Goal: Task Accomplishment & Management: Manage account settings

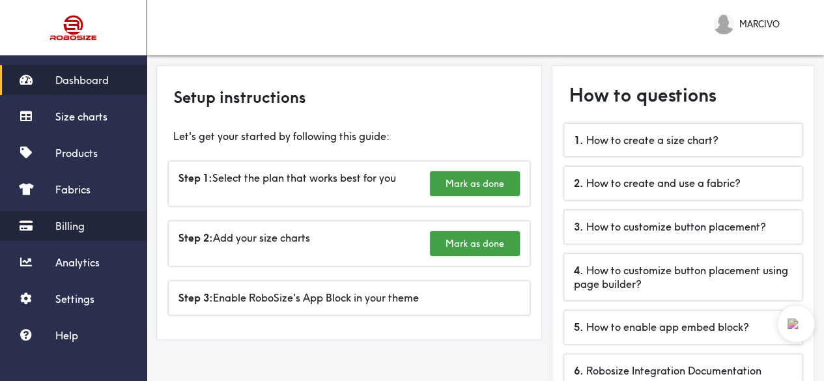
click at [76, 226] on span "Billing" at bounding box center [69, 226] width 29 height 13
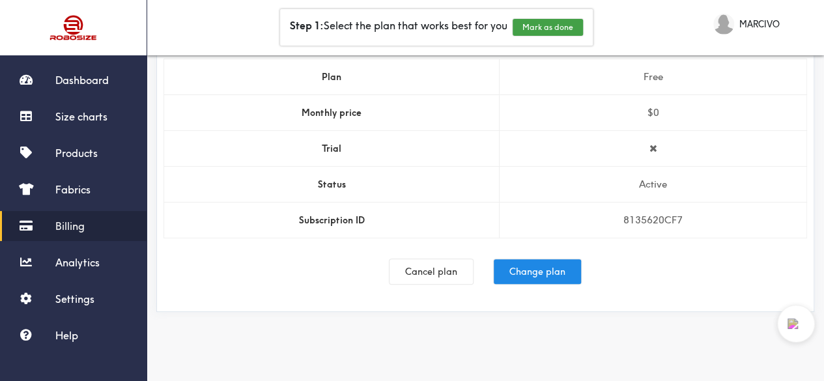
scroll to position [59, 0]
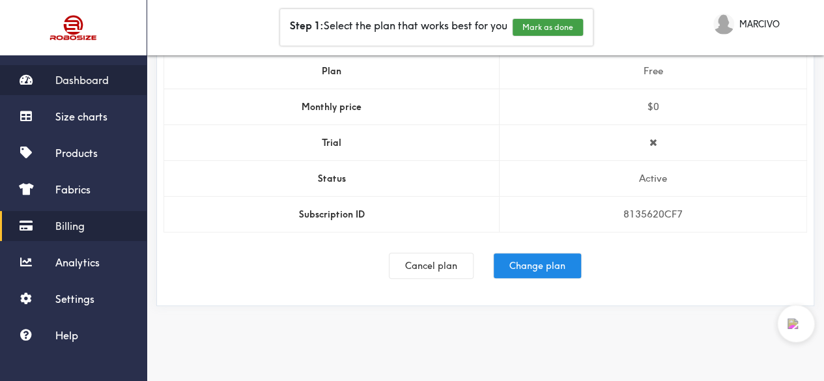
click at [82, 94] on link "Dashboard" at bounding box center [73, 80] width 147 height 30
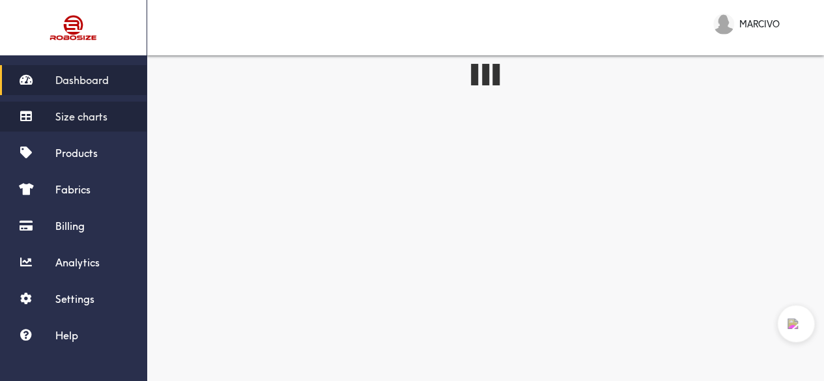
click at [82, 115] on span "Size charts" at bounding box center [81, 116] width 52 height 13
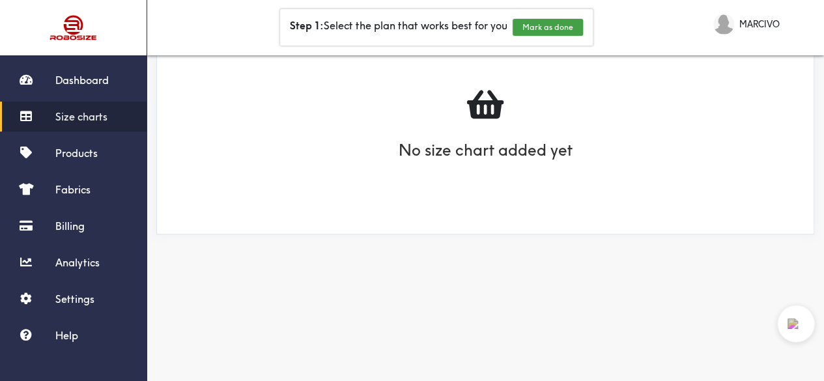
click at [515, 143] on h1 "No size chart added yet" at bounding box center [486, 150] width 174 height 29
click at [97, 85] on span "Dashboard" at bounding box center [81, 80] width 53 height 13
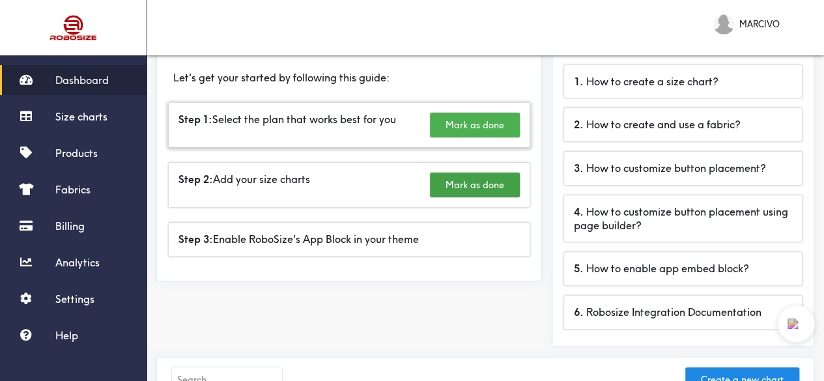
click at [454, 132] on button "Mark as done" at bounding box center [475, 125] width 90 height 25
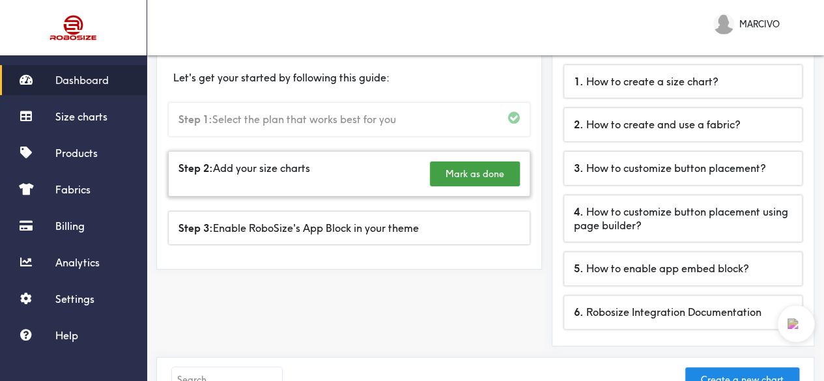
click at [360, 171] on div "Step 2: Add your size charts Mark as done" at bounding box center [349, 174] width 361 height 44
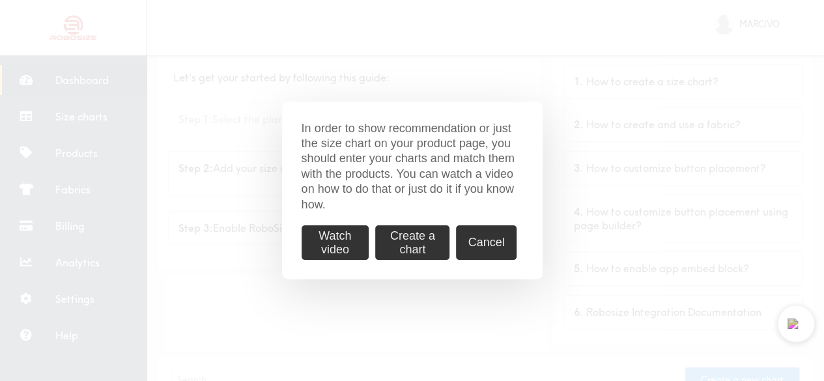
click at [374, 238] on div "Watch video Create a chart Cancel" at bounding box center [413, 242] width 222 height 35
click at [382, 239] on button "Create a chart" at bounding box center [412, 242] width 74 height 35
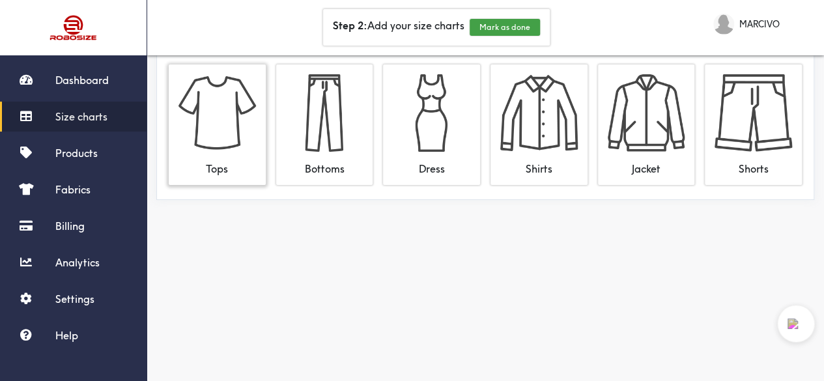
click at [251, 132] on img at bounding box center [218, 113] width 78 height 78
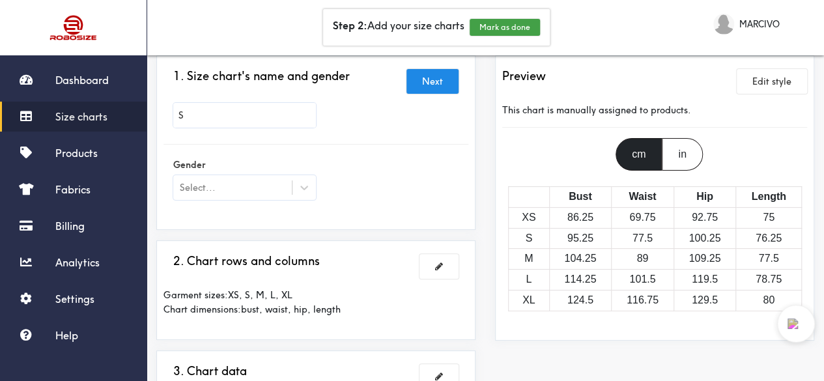
click at [293, 113] on input "S" at bounding box center [244, 115] width 143 height 25
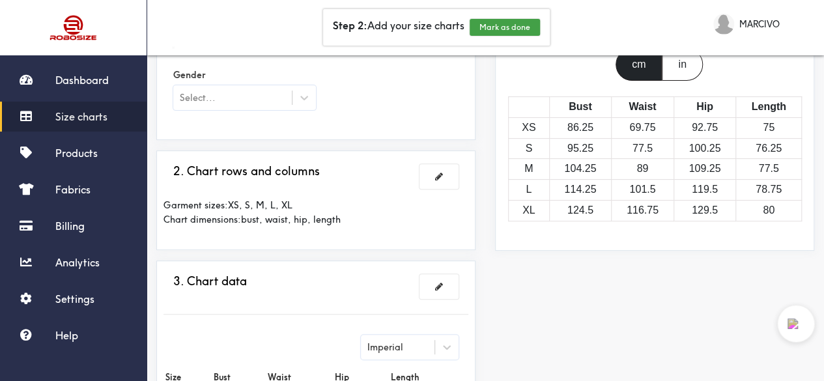
scroll to position [156, 0]
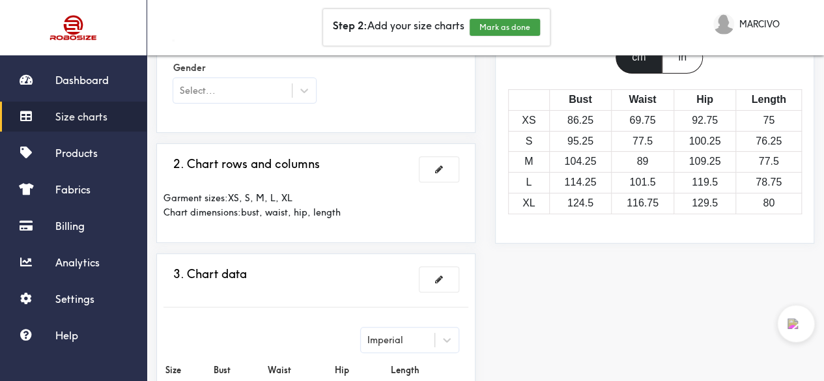
type input "Select Your"
click at [295, 191] on div at bounding box center [412, 190] width 824 height 381
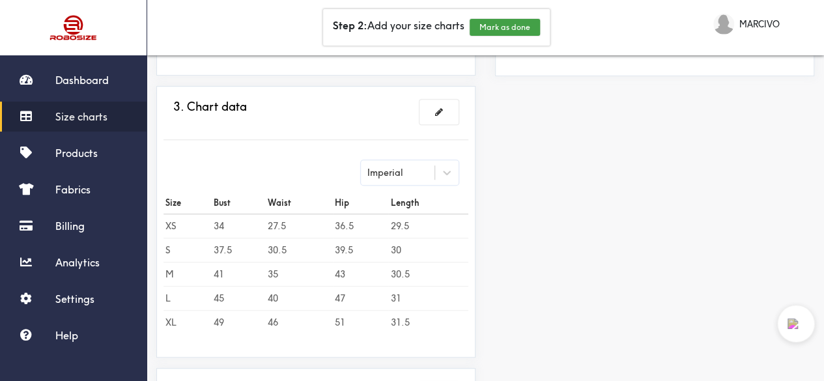
scroll to position [326, 0]
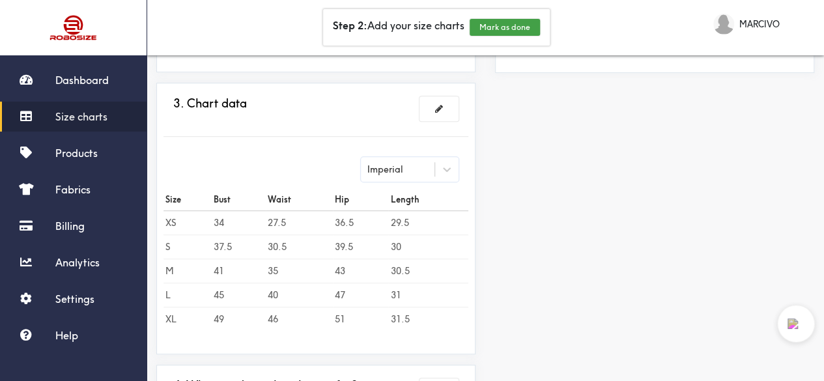
click at [333, 266] on td "43" at bounding box center [361, 271] width 56 height 24
click at [307, 268] on td "35" at bounding box center [299, 271] width 67 height 24
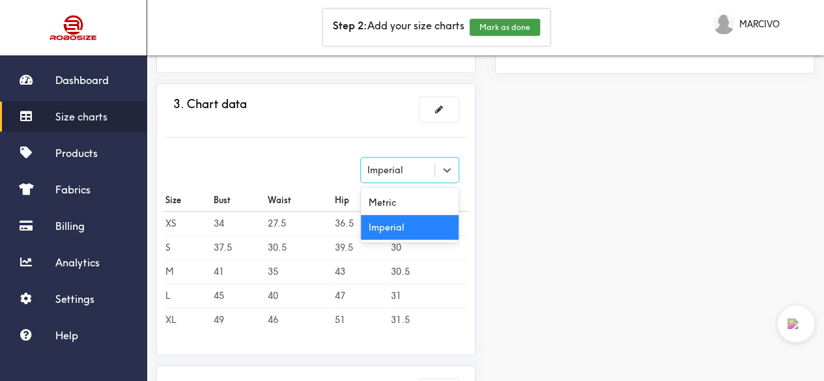
click at [403, 175] on div "Imperial" at bounding box center [410, 170] width 98 height 25
click at [411, 196] on div "Metric" at bounding box center [410, 202] width 98 height 25
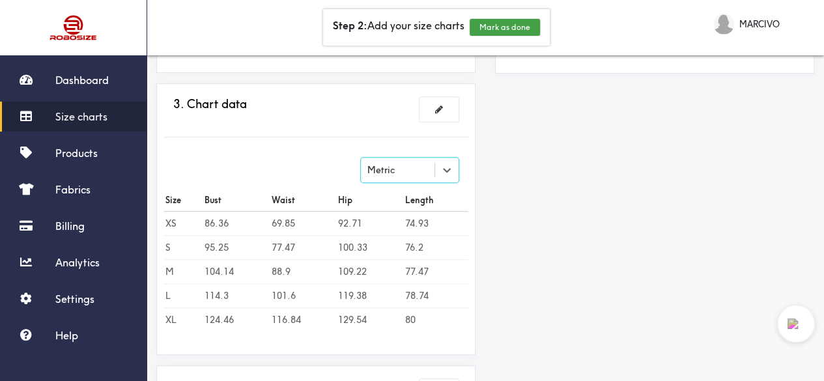
click at [420, 175] on div "Metric" at bounding box center [398, 170] width 74 height 13
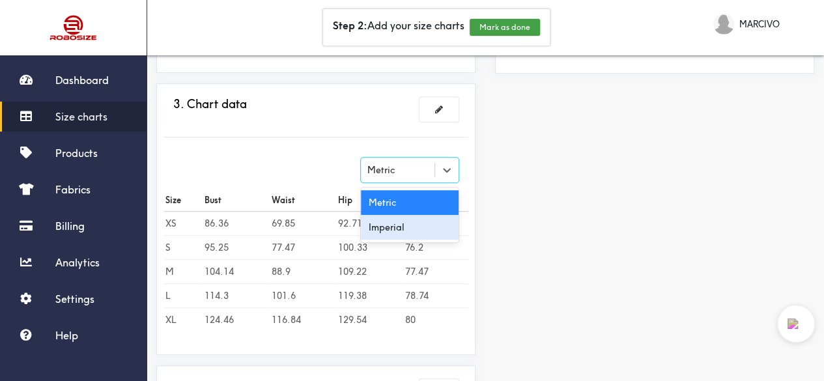
click at [405, 230] on div "Imperial" at bounding box center [410, 227] width 98 height 25
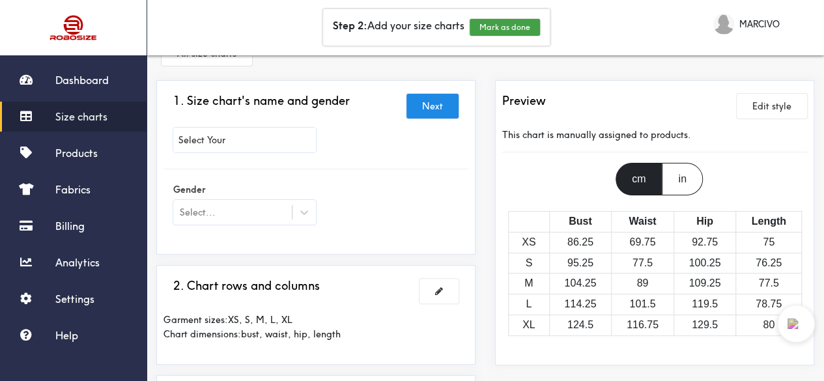
scroll to position [23, 0]
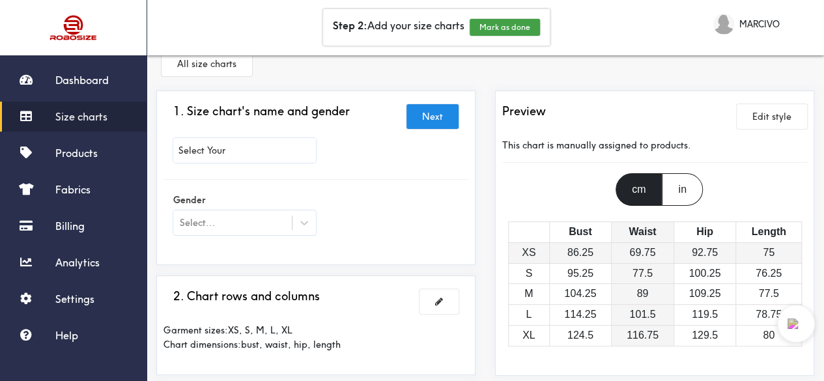
click at [657, 251] on td "69.75" at bounding box center [643, 252] width 63 height 21
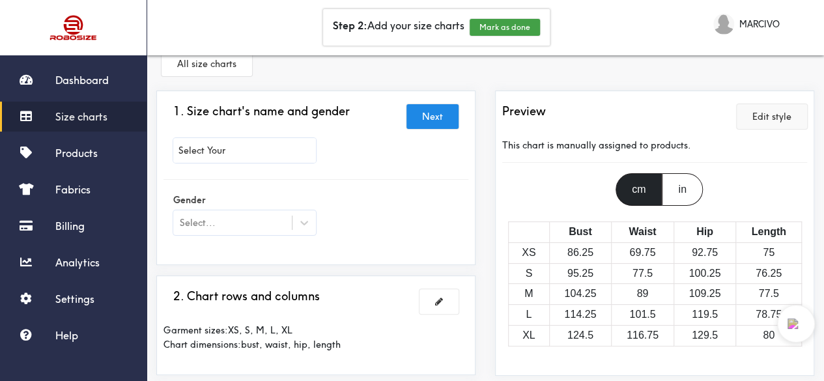
click at [752, 119] on button "Edit style" at bounding box center [772, 116] width 70 height 25
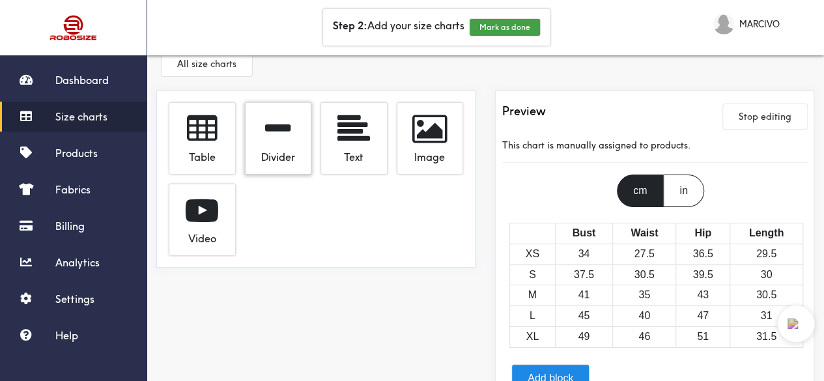
click at [266, 129] on span at bounding box center [277, 129] width 25 height 33
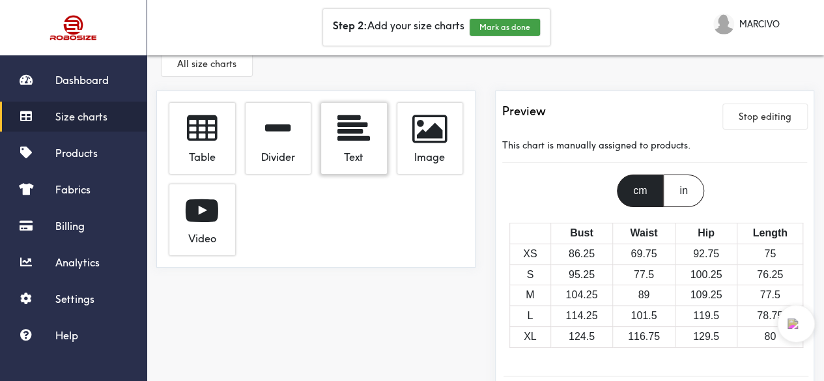
click at [343, 135] on span at bounding box center [354, 129] width 33 height 33
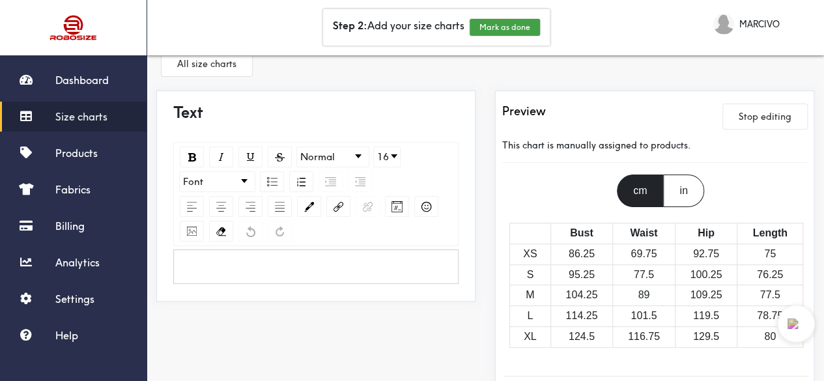
click at [527, 162] on div "This chart is manually assigned to products." at bounding box center [654, 145] width 305 height 35
click at [763, 123] on button "Stop editing" at bounding box center [765, 116] width 84 height 25
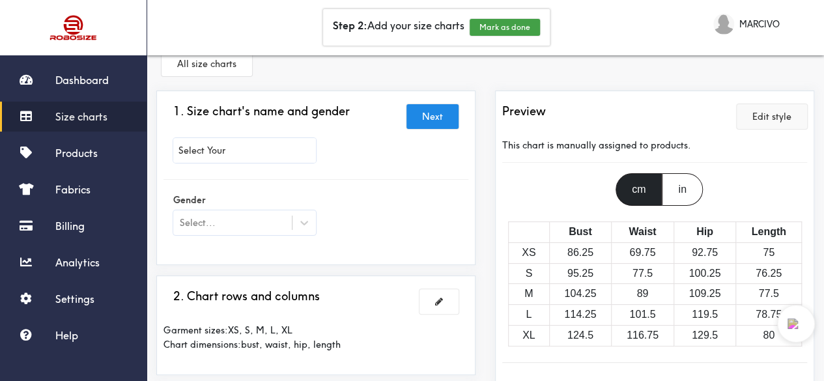
click at [763, 123] on button "Edit style" at bounding box center [772, 116] width 70 height 25
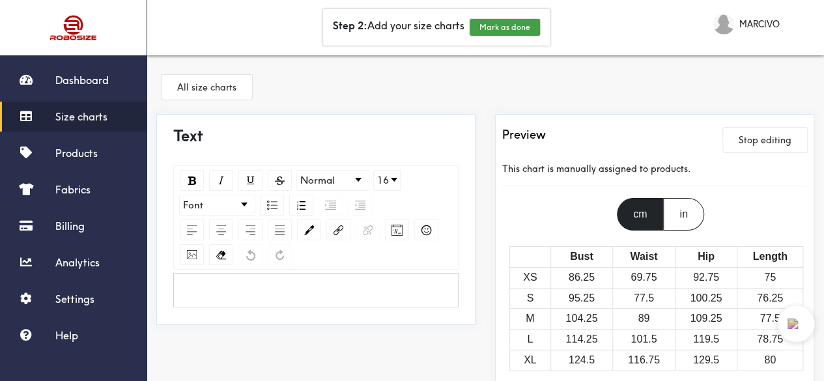
scroll to position [0, 3]
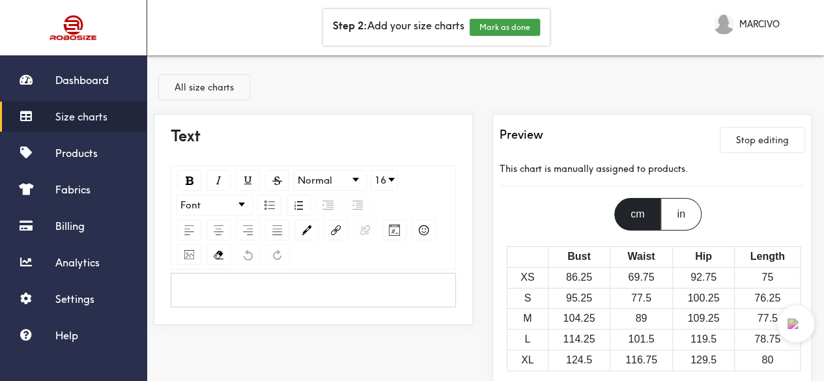
click at [202, 94] on button "All size charts" at bounding box center [204, 87] width 91 height 25
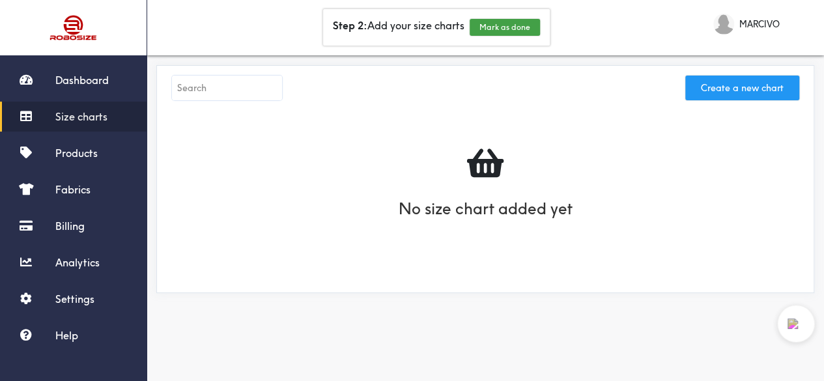
click at [714, 88] on button "Create a new chart" at bounding box center [742, 88] width 114 height 25
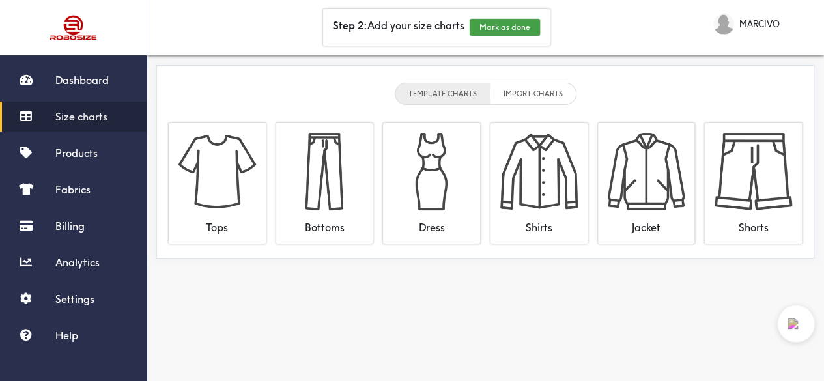
click at [533, 89] on li "IMPORT CHARTS" at bounding box center [534, 94] width 86 height 22
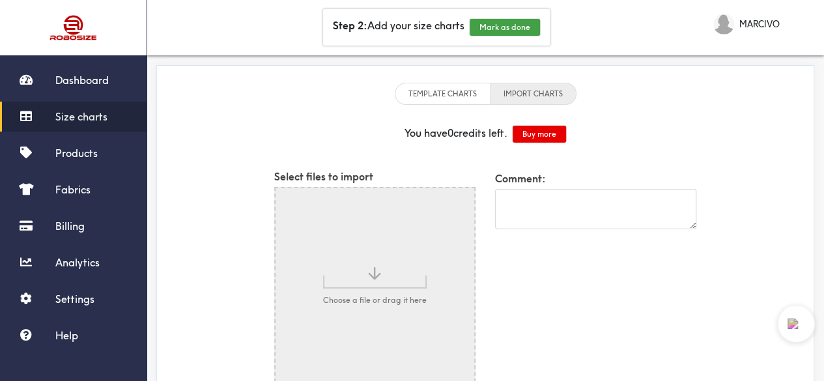
click at [435, 98] on li "TEMPLATE CHARTS" at bounding box center [443, 94] width 96 height 22
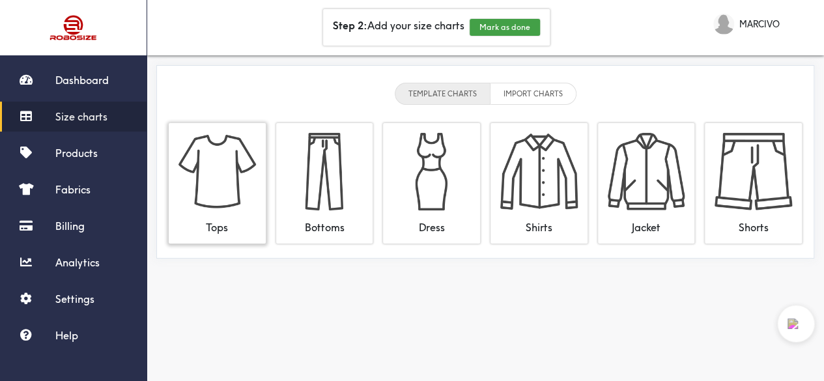
click at [231, 190] on img at bounding box center [218, 172] width 78 height 78
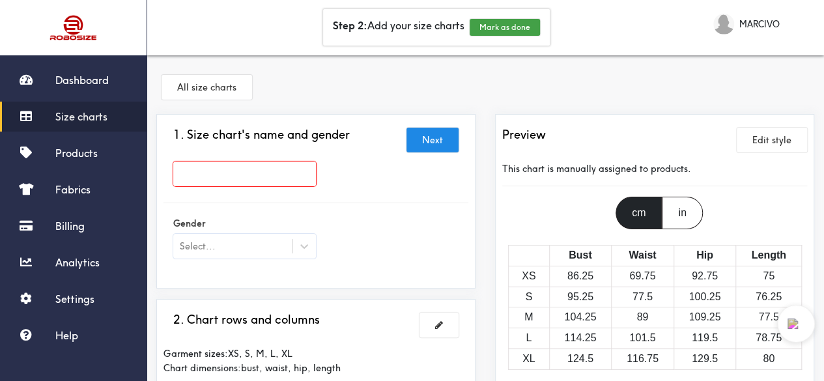
scroll to position [111, 0]
click at [244, 162] on input "text" at bounding box center [244, 174] width 143 height 25
type input "Select"
click at [427, 239] on div at bounding box center [412, 190] width 824 height 381
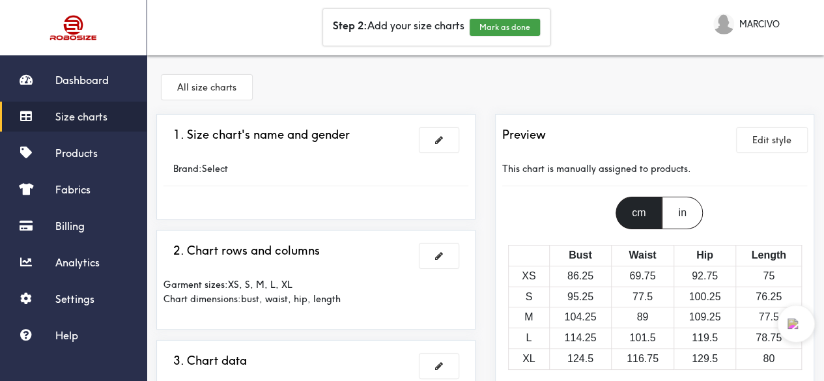
scroll to position [467, 0]
radio input "false"
radio input "true"
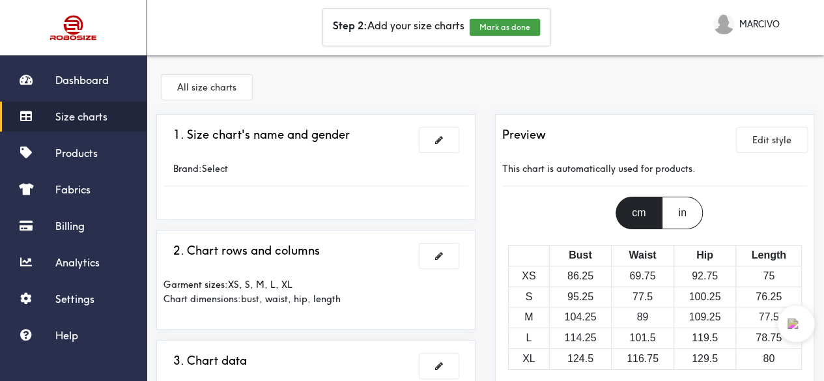
radio input "true"
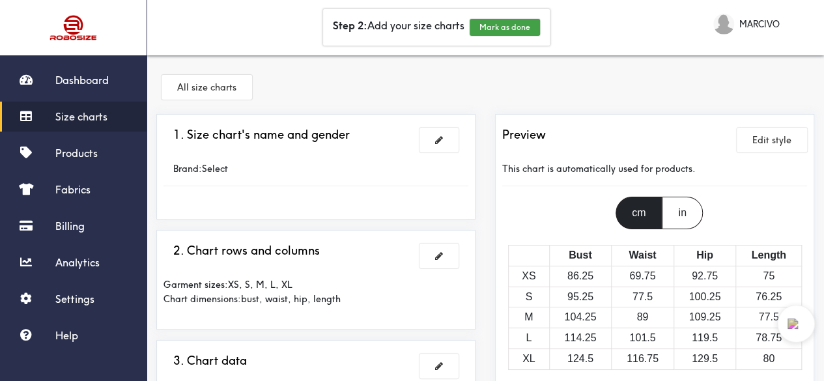
drag, startPoint x: 447, startPoint y: 247, endPoint x: 411, endPoint y: 244, distance: 36.6
drag, startPoint x: 225, startPoint y: 337, endPoint x: 222, endPoint y: 329, distance: 8.7
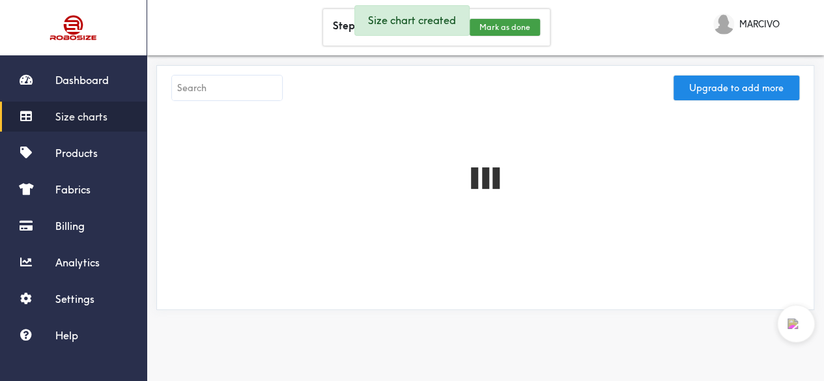
scroll to position [5, 0]
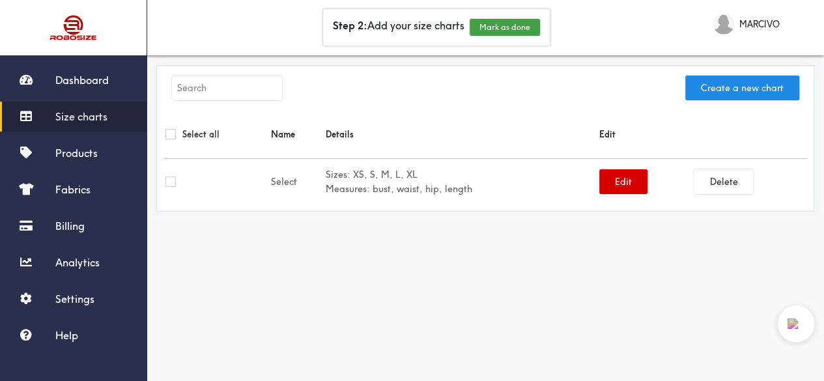
click at [599, 169] on button "Edit" at bounding box center [623, 181] width 48 height 25
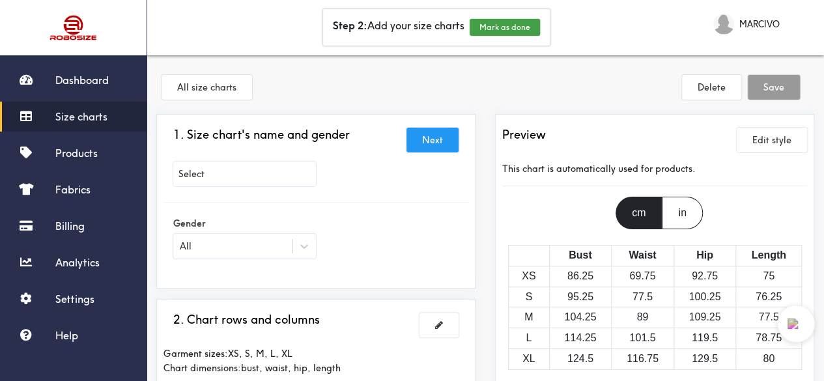
click at [444, 143] on button "Next" at bounding box center [433, 140] width 52 height 25
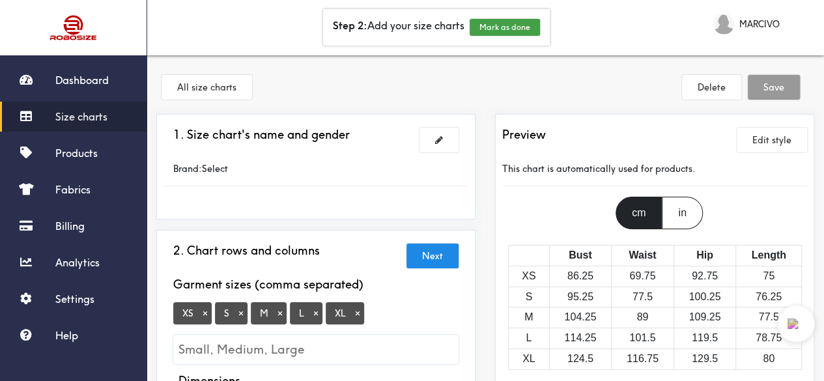
scroll to position [150, 0]
click at [447, 244] on button "Next" at bounding box center [433, 256] width 52 height 25
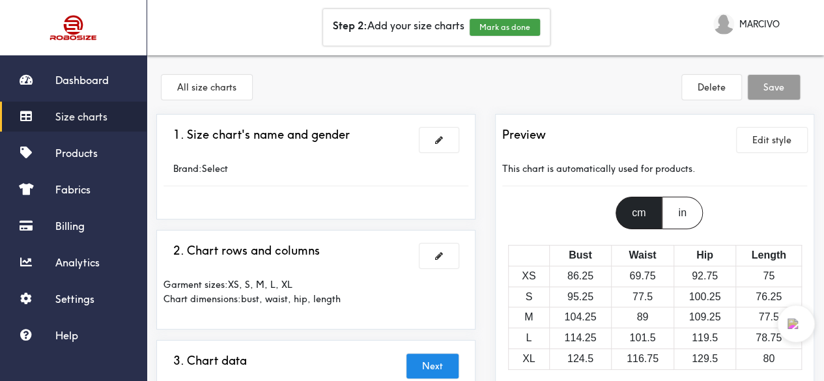
scroll to position [240, 0]
click at [424, 354] on button "Next" at bounding box center [433, 366] width 52 height 25
click at [757, 141] on button "Edit style" at bounding box center [772, 140] width 70 height 25
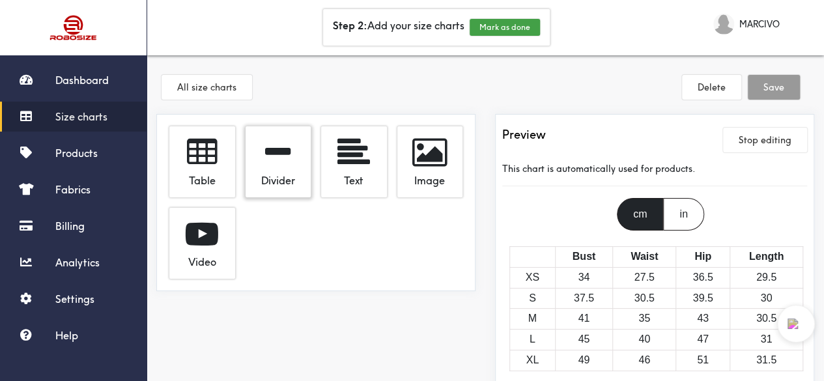
click at [265, 179] on div "Divider" at bounding box center [278, 178] width 46 height 19
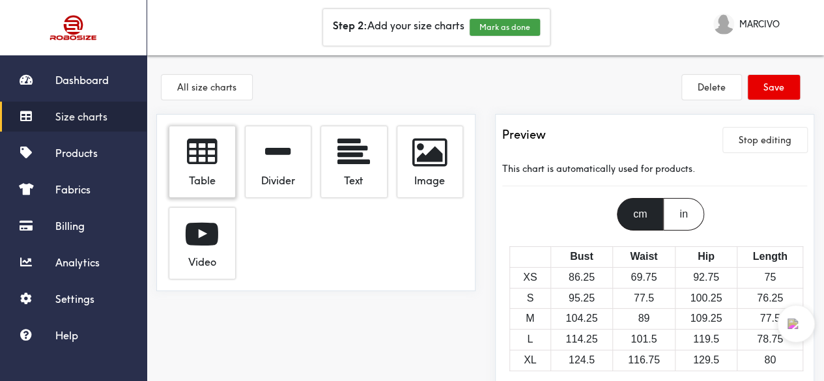
click at [211, 166] on span at bounding box center [202, 152] width 30 height 33
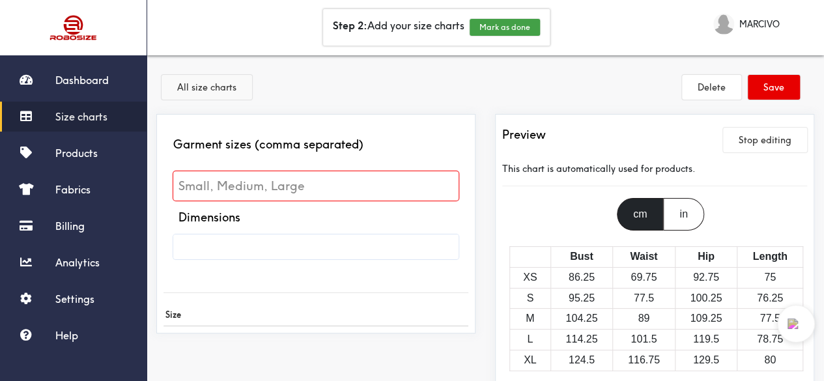
click at [204, 99] on button "All size charts" at bounding box center [207, 87] width 91 height 25
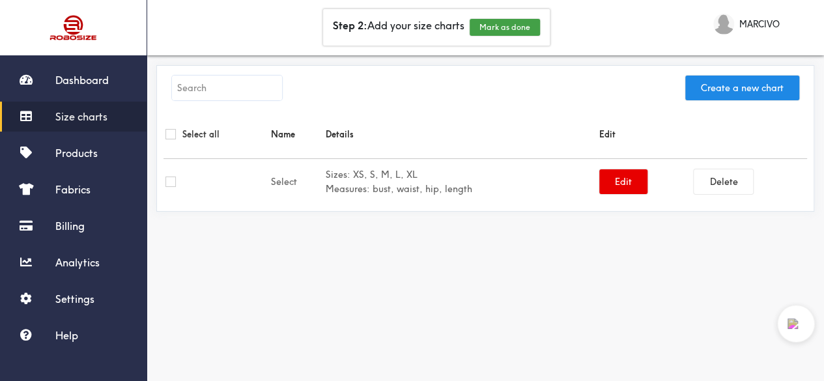
click at [172, 186] on input "checkbox" at bounding box center [171, 182] width 10 height 10
checkbox input "true"
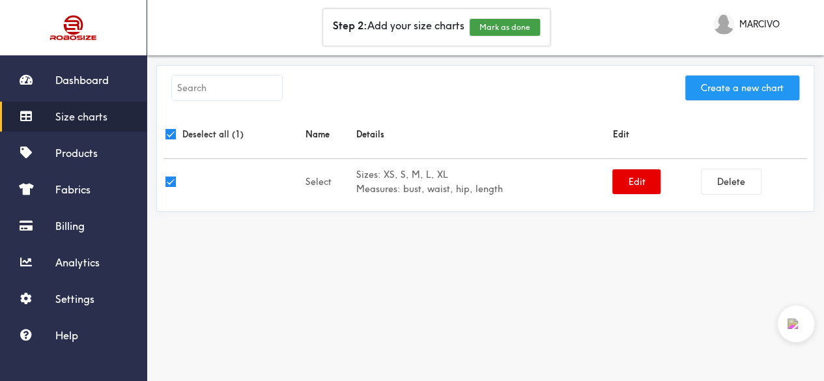
click at [708, 90] on button "Create a new chart" at bounding box center [742, 88] width 114 height 25
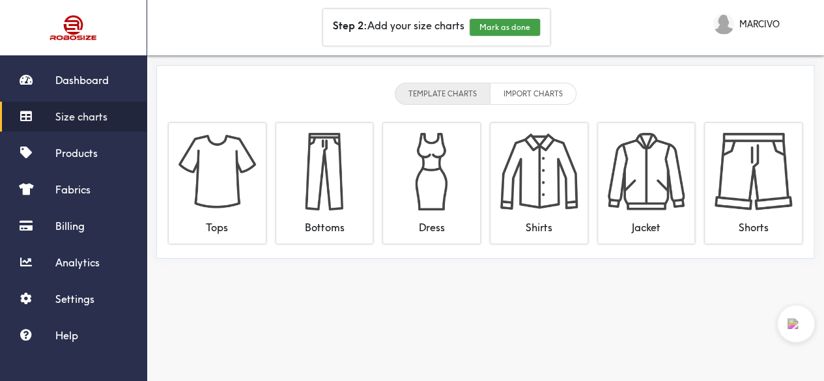
click at [532, 94] on li "IMPORT CHARTS" at bounding box center [534, 94] width 86 height 22
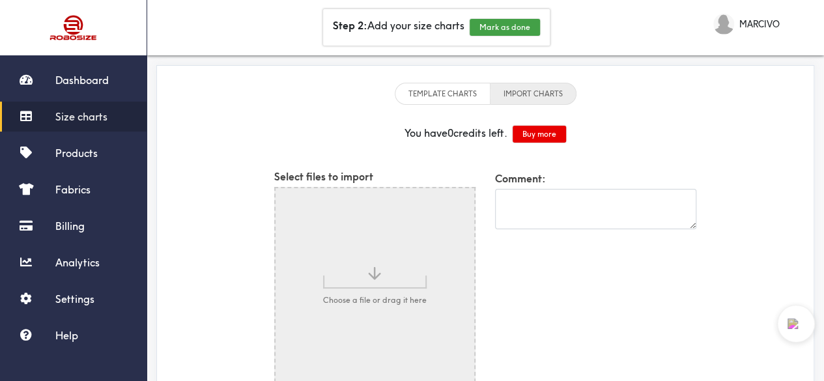
click at [503, 92] on li "IMPORT CHARTS" at bounding box center [534, 94] width 86 height 22
click at [454, 81] on div "TEMPLATE CHARTS IMPORT CHARTS" at bounding box center [486, 93] width 644 height 43
click at [443, 87] on li "TEMPLATE CHARTS" at bounding box center [443, 94] width 96 height 22
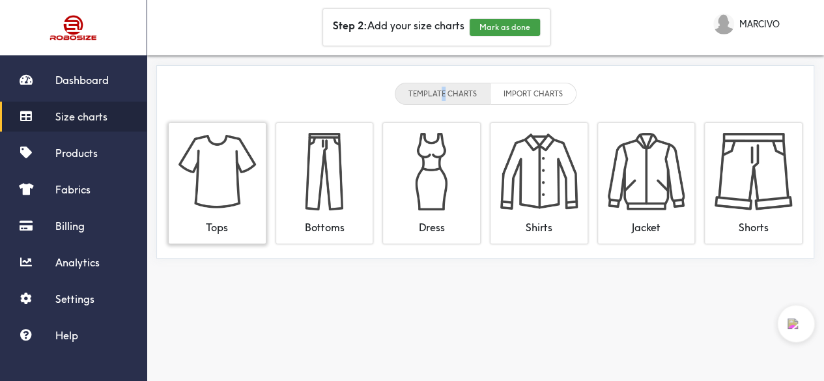
click at [199, 193] on img at bounding box center [218, 172] width 78 height 78
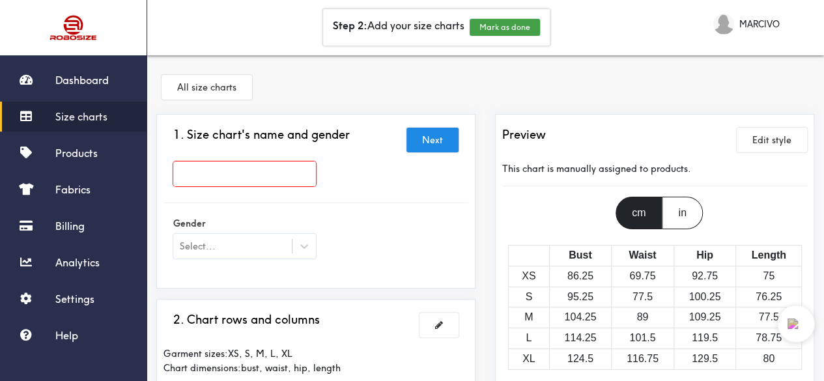
scroll to position [182, 0]
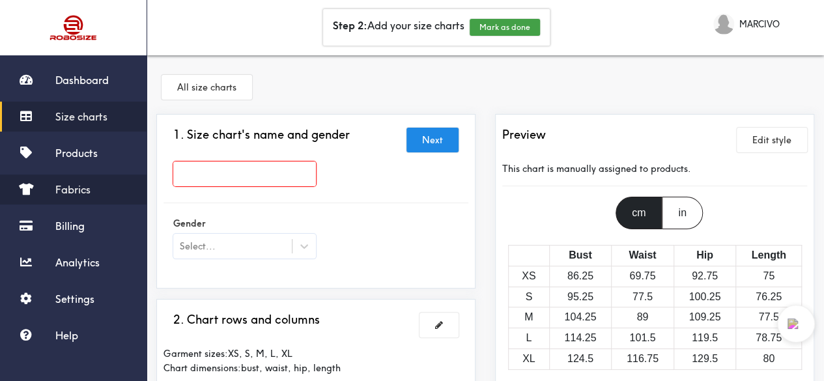
click at [69, 195] on span "Fabrics" at bounding box center [72, 189] width 35 height 13
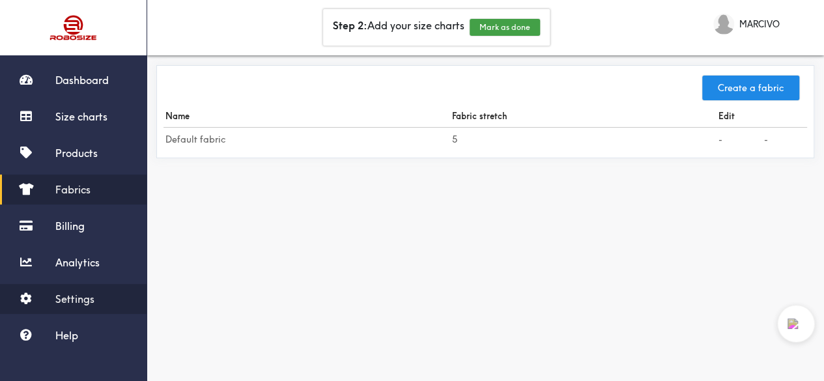
click at [78, 294] on span "Settings" at bounding box center [74, 299] width 39 height 13
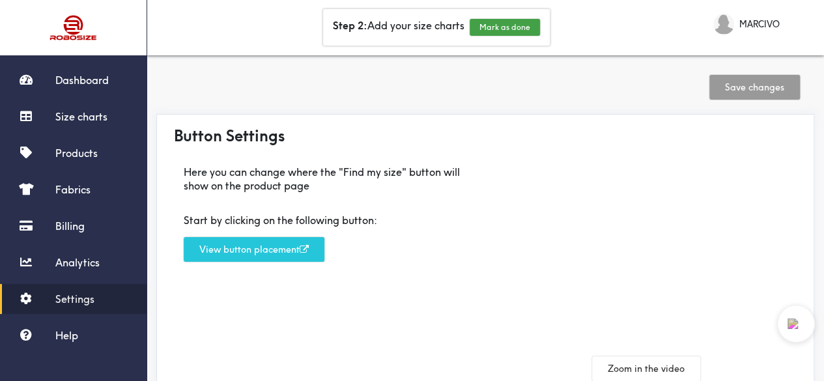
scroll to position [72, 0]
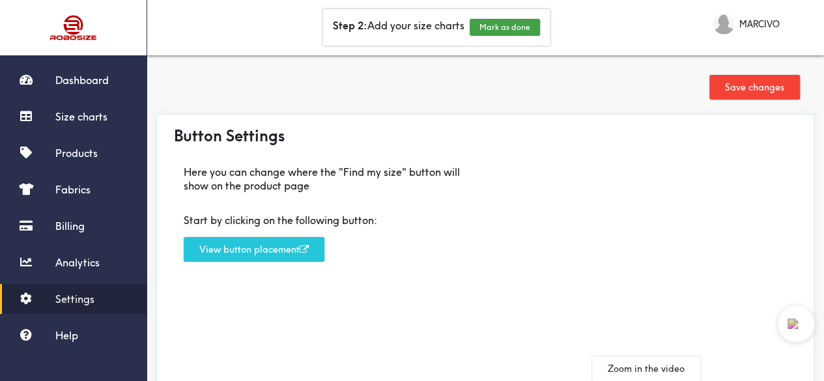
click at [740, 91] on button "Save changes" at bounding box center [755, 87] width 91 height 25
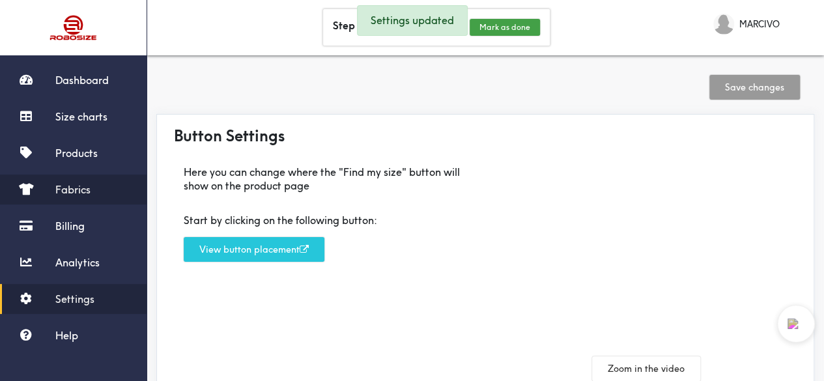
click at [78, 179] on link "Fabrics" at bounding box center [73, 190] width 147 height 30
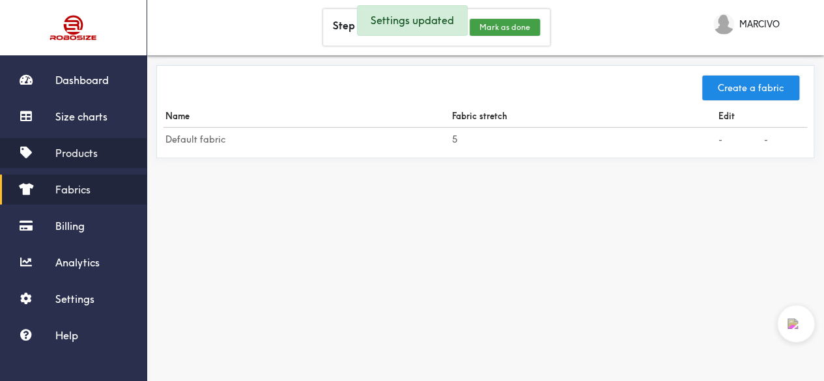
click at [84, 158] on span "Products" at bounding box center [76, 153] width 42 height 13
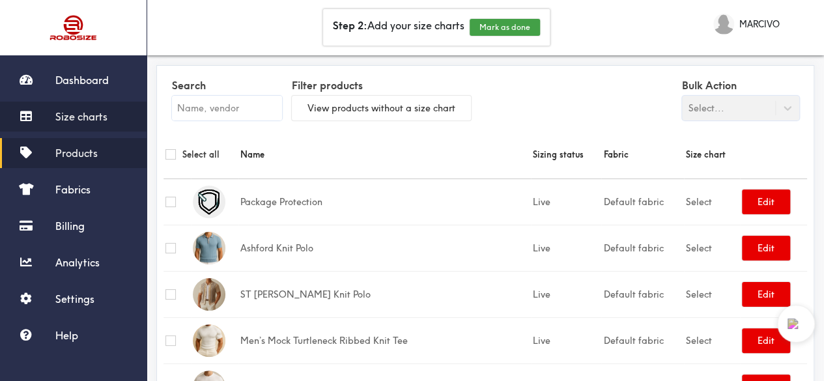
click at [83, 123] on link "Size charts" at bounding box center [73, 117] width 147 height 30
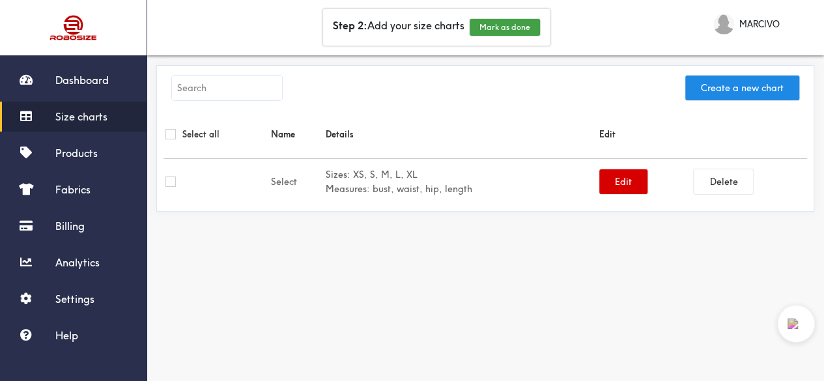
click at [606, 177] on button "Edit" at bounding box center [623, 181] width 48 height 25
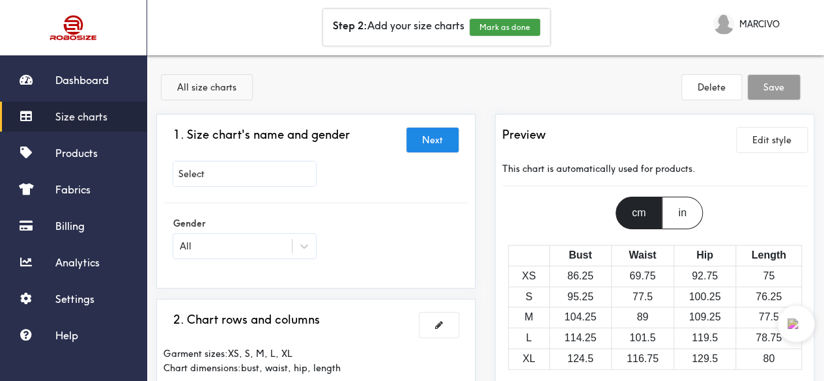
click at [197, 97] on button "All size charts" at bounding box center [207, 87] width 91 height 25
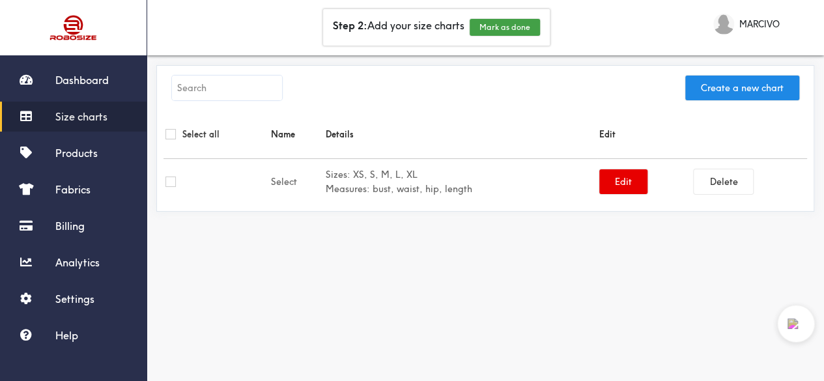
scroll to position [1, 0]
click at [274, 179] on td "Select" at bounding box center [296, 182] width 55 height 46
click at [631, 182] on button "Edit" at bounding box center [623, 181] width 48 height 25
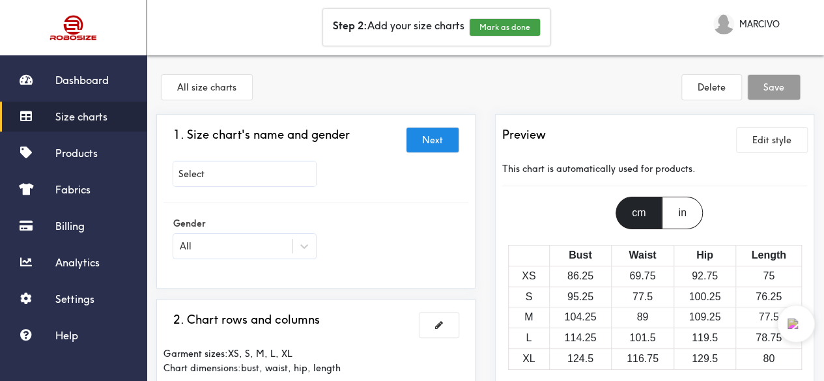
scroll to position [348, 0]
